Goal: Task Accomplishment & Management: Use online tool/utility

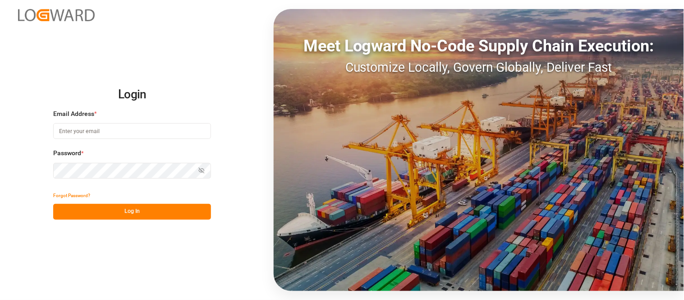
click at [204, 257] on div "Login Email Address * Password * Show password Forgot Password? Log In Meet Log…" at bounding box center [342, 150] width 684 height 300
click at [154, 131] on input at bounding box center [132, 131] width 158 height 16
type input "[PERSON_NAME][EMAIL_ADDRESS][PERSON_NAME][DOMAIN_NAME]"
click at [198, 168] on icon "button" at bounding box center [201, 170] width 6 height 6
click at [149, 209] on button "Log In" at bounding box center [132, 212] width 158 height 16
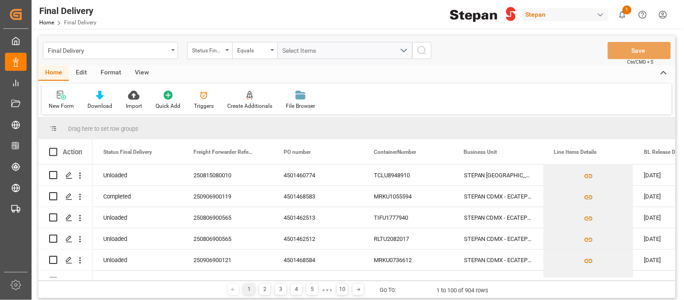
click at [577, 10] on div "Stepan" at bounding box center [565, 14] width 87 height 13
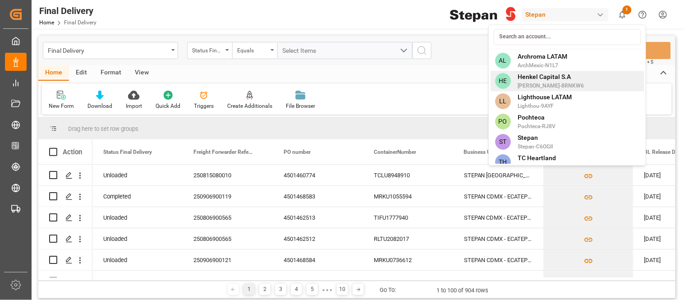
click at [548, 82] on span "[PERSON_NAME]-8RNKW6" at bounding box center [551, 86] width 66 height 8
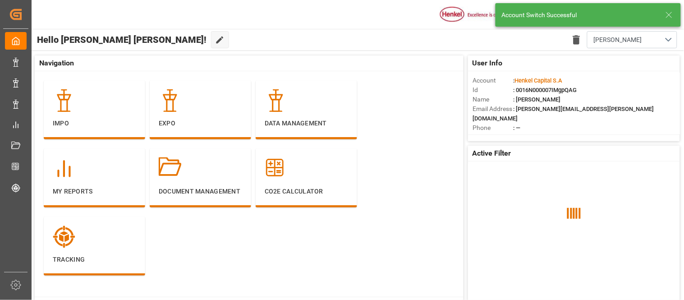
click at [673, 16] on icon at bounding box center [668, 14] width 11 height 11
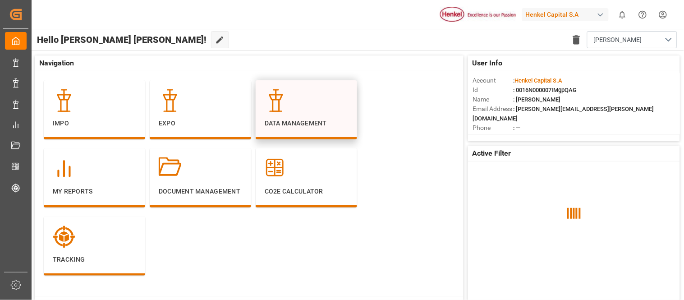
click at [293, 120] on p "Data Management" at bounding box center [306, 123] width 83 height 9
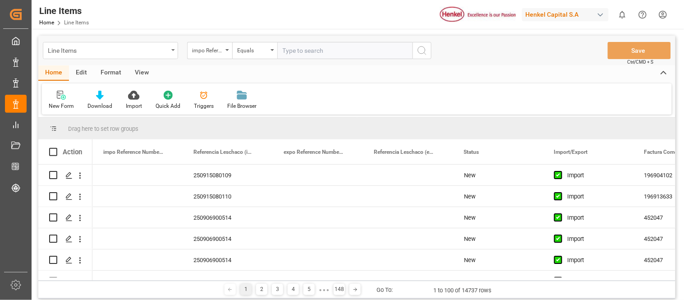
click at [85, 51] on div "Line Items" at bounding box center [108, 49] width 120 height 11
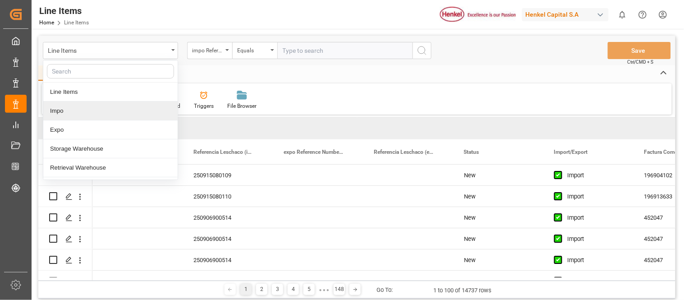
click at [81, 110] on div "Impo" at bounding box center [110, 110] width 134 height 19
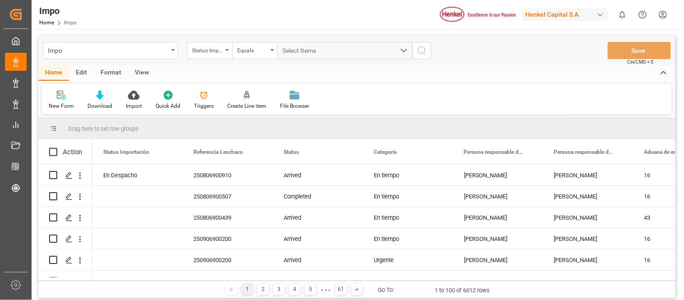
click at [82, 73] on div "Edit" at bounding box center [81, 72] width 25 height 15
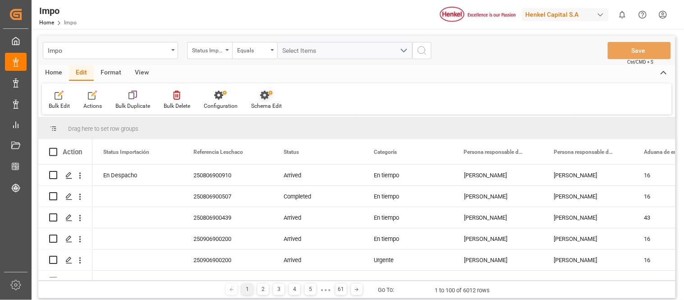
click at [263, 100] on div "Schema Edit" at bounding box center [266, 100] width 44 height 20
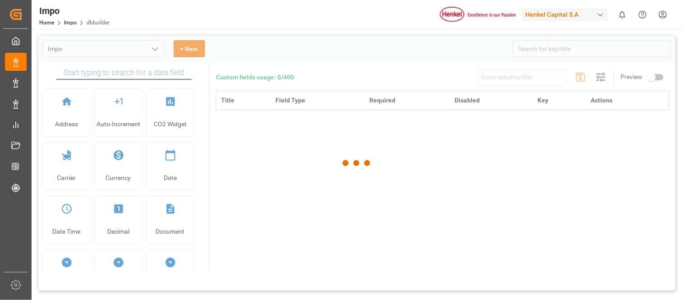
type input "Impo"
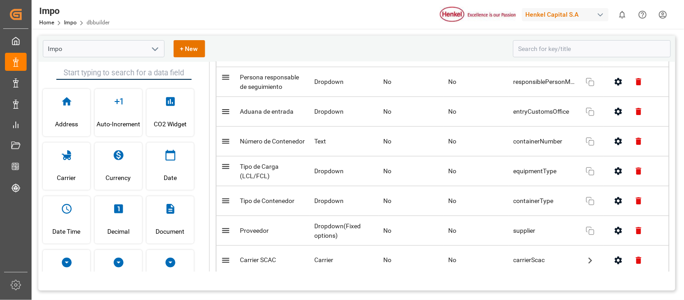
scroll to position [300, 0]
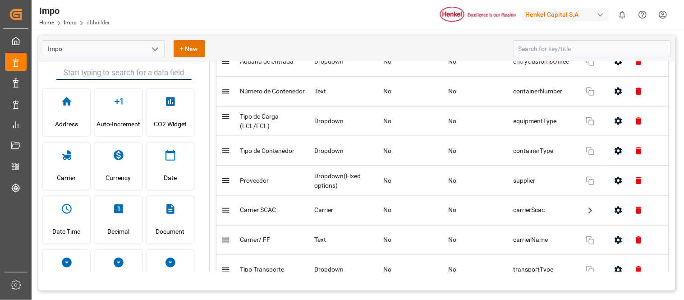
click at [614, 184] on icon "button" at bounding box center [617, 181] width 7 height 8
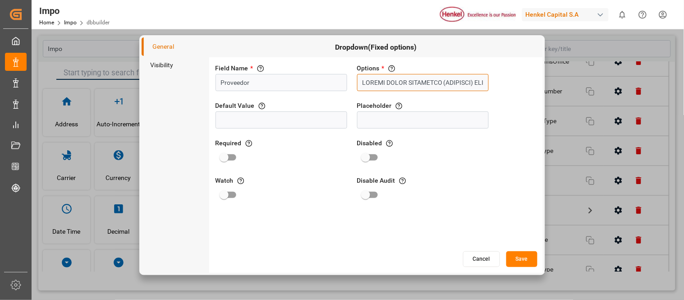
click at [409, 86] on input "text" at bounding box center [423, 82] width 132 height 17
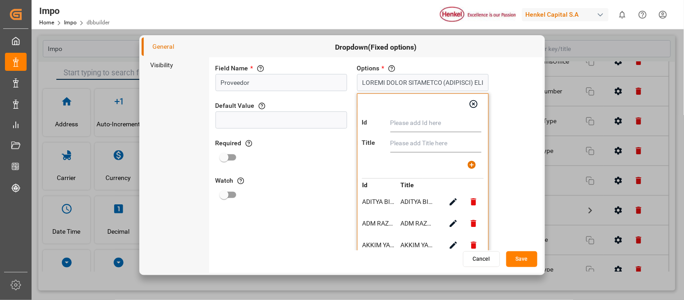
click at [444, 124] on input "text" at bounding box center [435, 123] width 91 height 18
paste input "PIROBLOC SA"
type input "PIROBLOC SA"
click at [419, 146] on input "text" at bounding box center [435, 143] width 91 height 18
paste input "PIROBLOC SA"
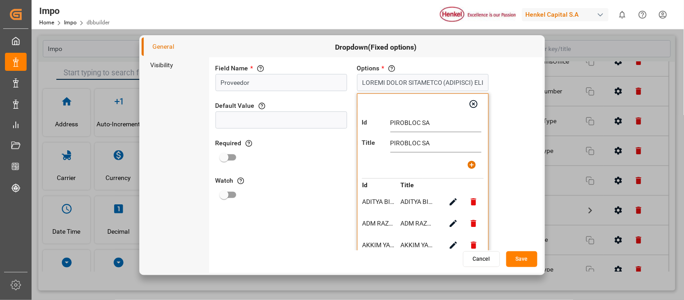
type input "PIROBLOC SA"
click at [467, 160] on icon "button" at bounding box center [471, 164] width 9 height 9
type input "LOREMI DOLOR SITAMETCO (ADIPISCI) ELI, SED DOEIUSM TEM, INCID UTLA ETDOLOREMAGN…"
click at [467, 100] on button "button" at bounding box center [473, 104] width 20 height 20
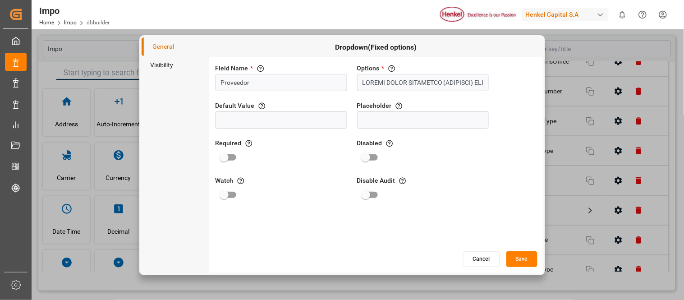
click at [520, 260] on button "Save" at bounding box center [521, 259] width 31 height 16
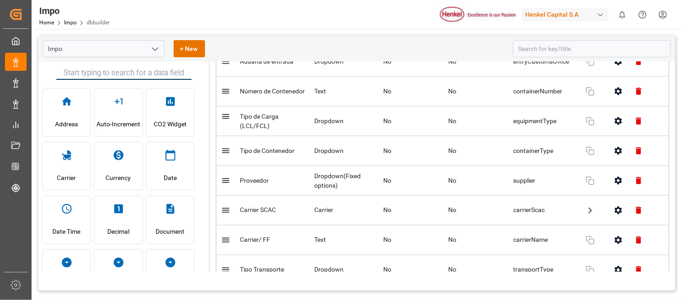
click at [657, 11] on html "Created by potrace 1.15, written by [PERSON_NAME] [DATE]-[DATE] Created by potr…" at bounding box center [342, 150] width 684 height 300
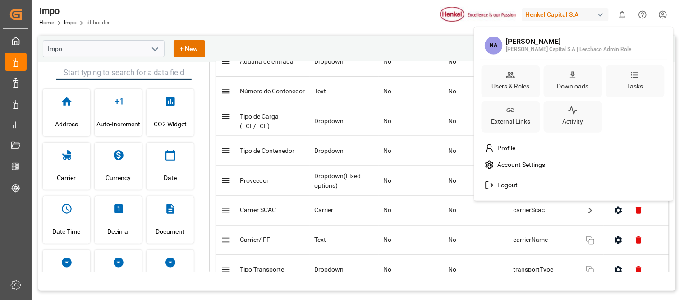
click at [511, 186] on span "Logout" at bounding box center [506, 185] width 24 height 8
